Goal: Download file/media

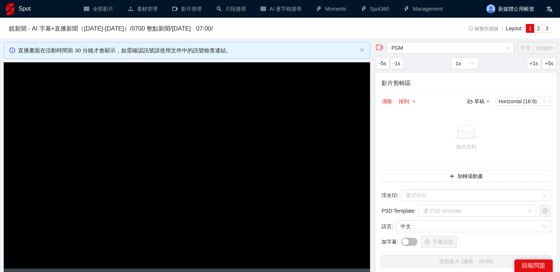
click at [30, 6] on h1 "Spot" at bounding box center [25, 9] width 12 height 18
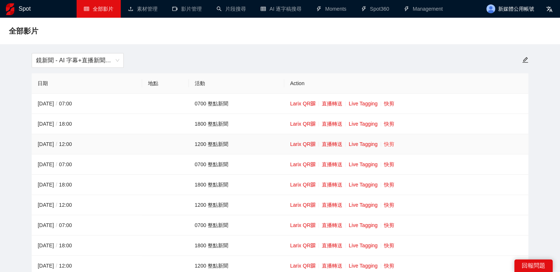
click at [387, 141] on link "快剪" at bounding box center [389, 144] width 10 height 6
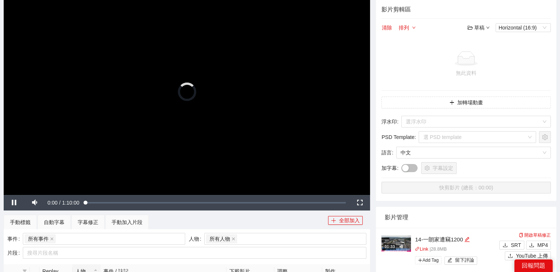
click at [270, 102] on video "Video Player" at bounding box center [187, 92] width 367 height 206
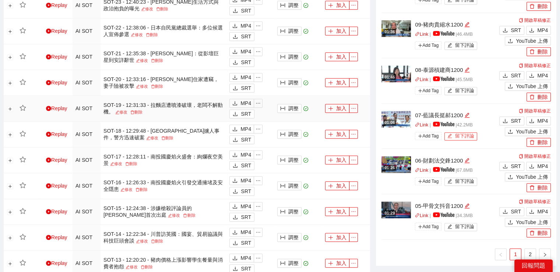
scroll to position [516, 0]
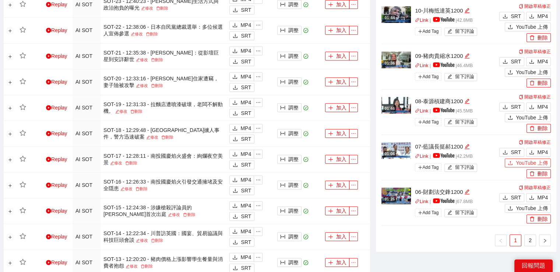
click at [538, 164] on span "YouTube 上傳" at bounding box center [532, 163] width 32 height 8
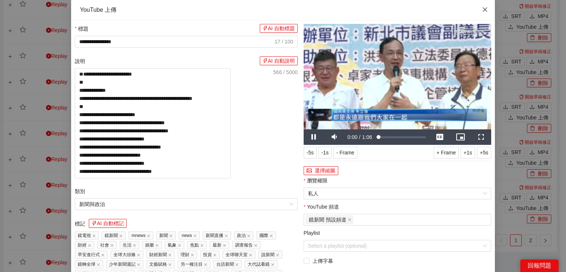
click at [482, 10] on icon "close" at bounding box center [485, 10] width 6 height 6
type textarea "**********"
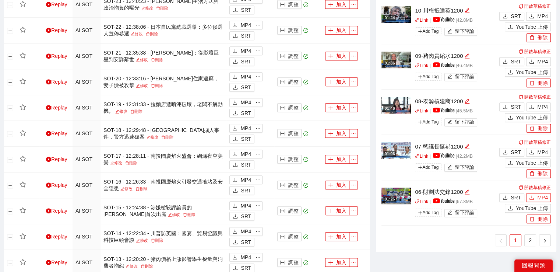
click at [539, 196] on span "MP4" at bounding box center [542, 197] width 11 height 8
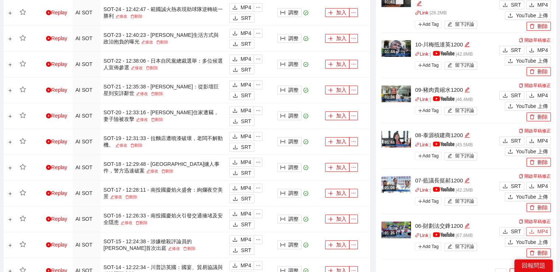
scroll to position [442, 0]
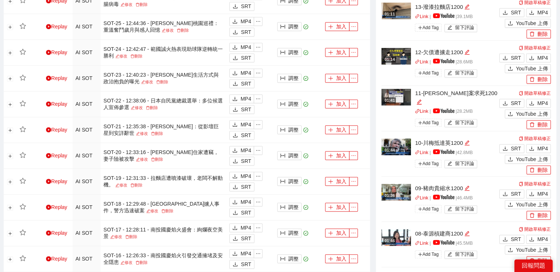
click at [534, 87] on li "01:41 11-[PERSON_NAME]案求死1200 Link | | 28.2 MB Add Tag 留下評論 開啟草稿修正 SRT MP4 YouT…" at bounding box center [466, 108] width 169 height 45
click at [542, 146] on span "MP4" at bounding box center [542, 148] width 11 height 8
click at [543, 102] on span "MP4" at bounding box center [542, 103] width 11 height 8
